Goal: Task Accomplishment & Management: Use online tool/utility

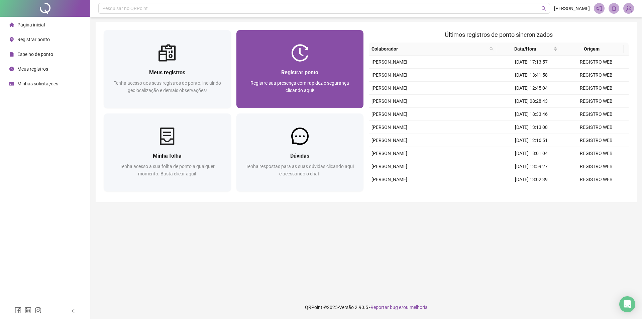
click at [313, 71] on span "Registrar ponto" at bounding box center [299, 72] width 37 height 6
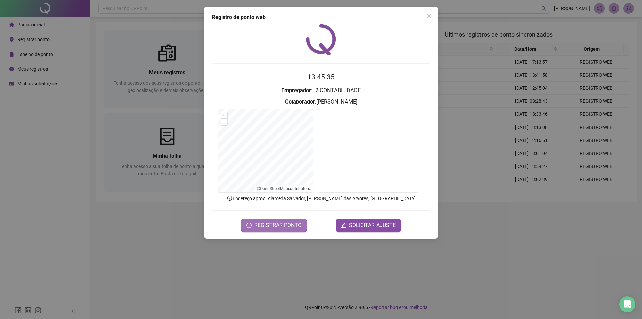
click at [283, 223] on span "REGISTRAR PONTO" at bounding box center [278, 225] width 47 height 8
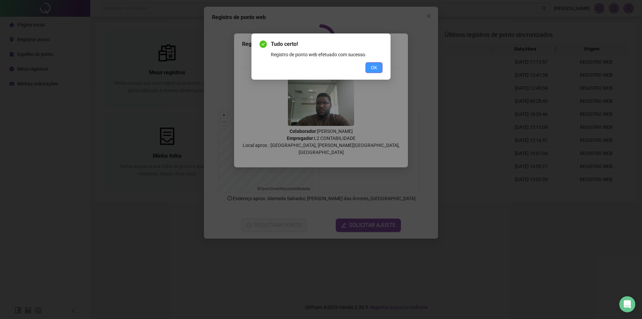
click at [372, 65] on span "OK" at bounding box center [374, 67] width 6 height 7
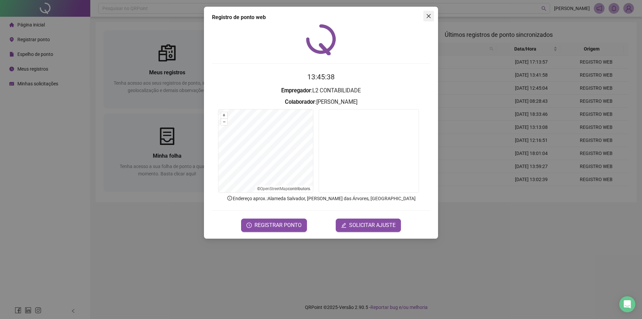
click at [433, 15] on span "Close" at bounding box center [428, 15] width 11 height 5
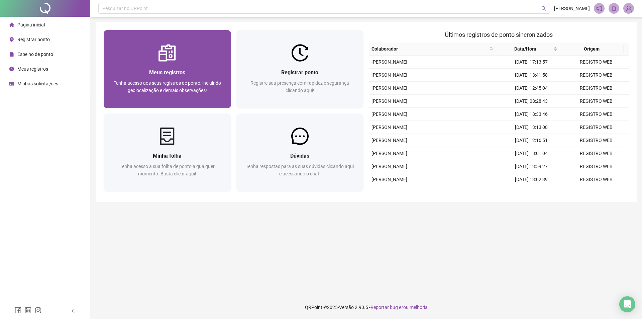
click at [184, 60] on div at bounding box center [167, 52] width 127 height 17
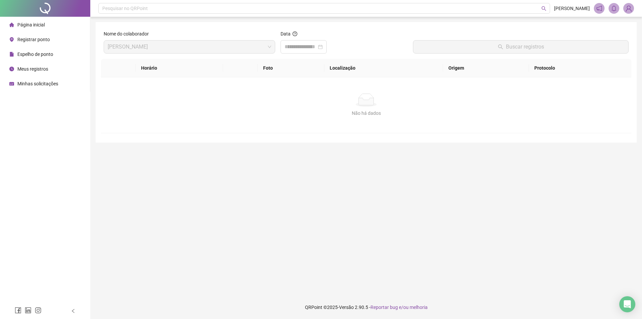
drag, startPoint x: 331, startPoint y: 45, endPoint x: 329, endPoint y: 54, distance: 8.8
click at [327, 46] on div at bounding box center [304, 46] width 46 height 13
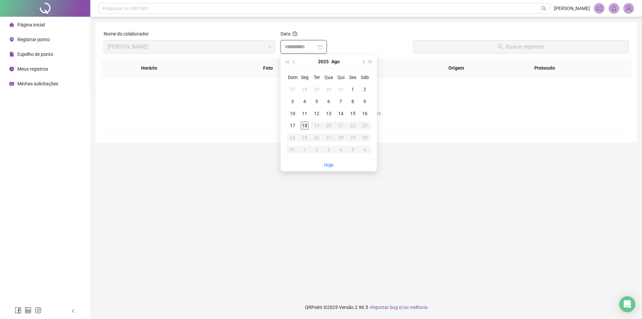
type input "**********"
click at [304, 124] on div "18" at bounding box center [305, 125] width 8 height 8
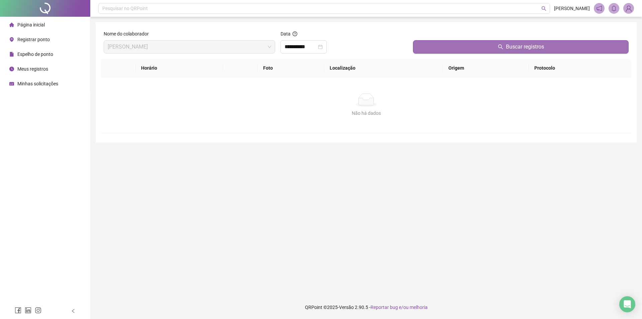
click at [459, 46] on button "Buscar registros" at bounding box center [521, 46] width 216 height 13
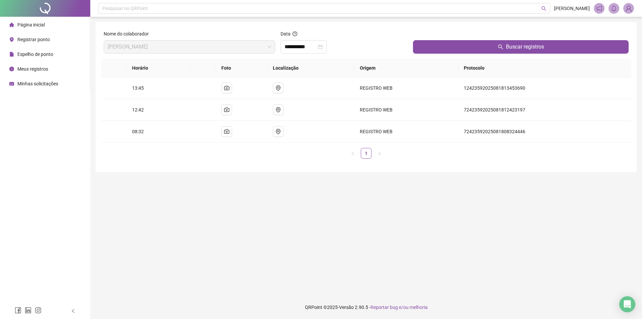
click at [59, 23] on li "Página inicial" at bounding box center [44, 24] width 87 height 13
